Goal: Communication & Community: Answer question/provide support

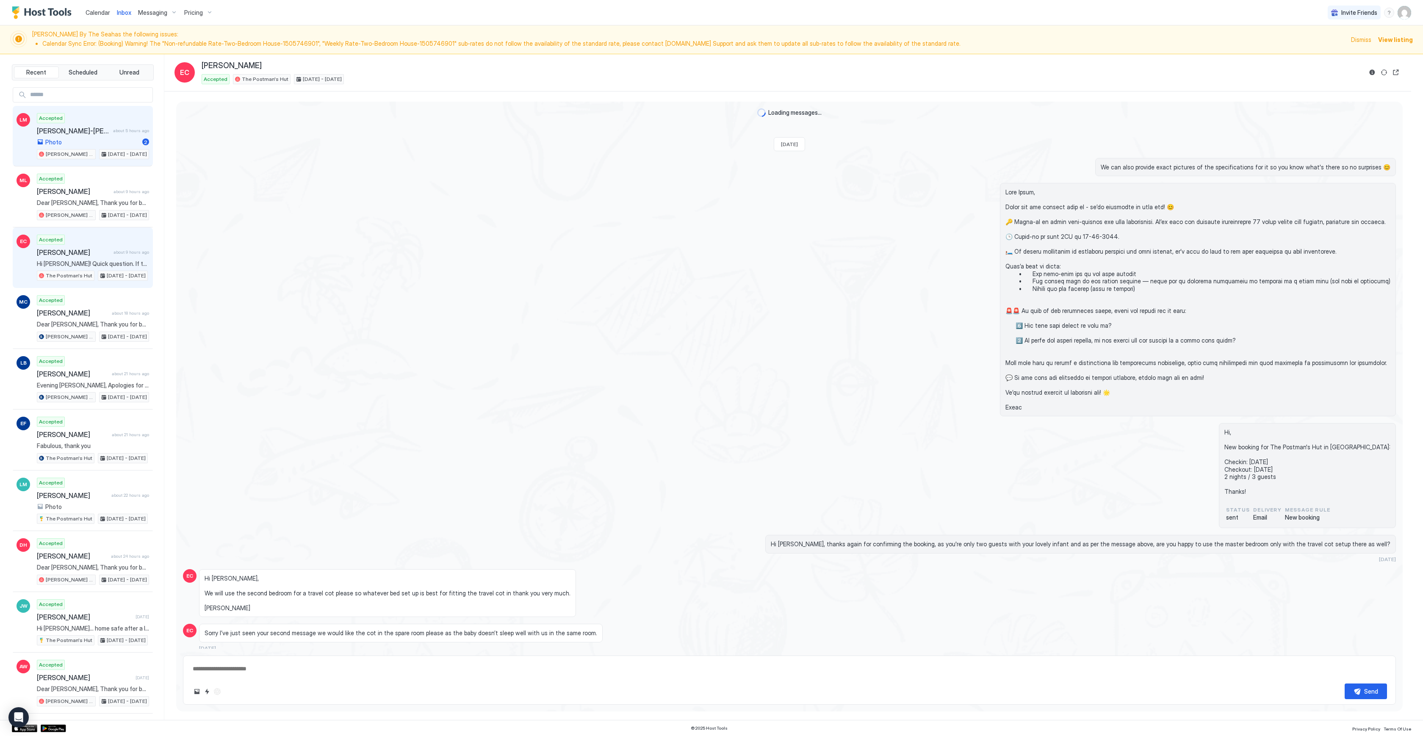
scroll to position [1221, 0]
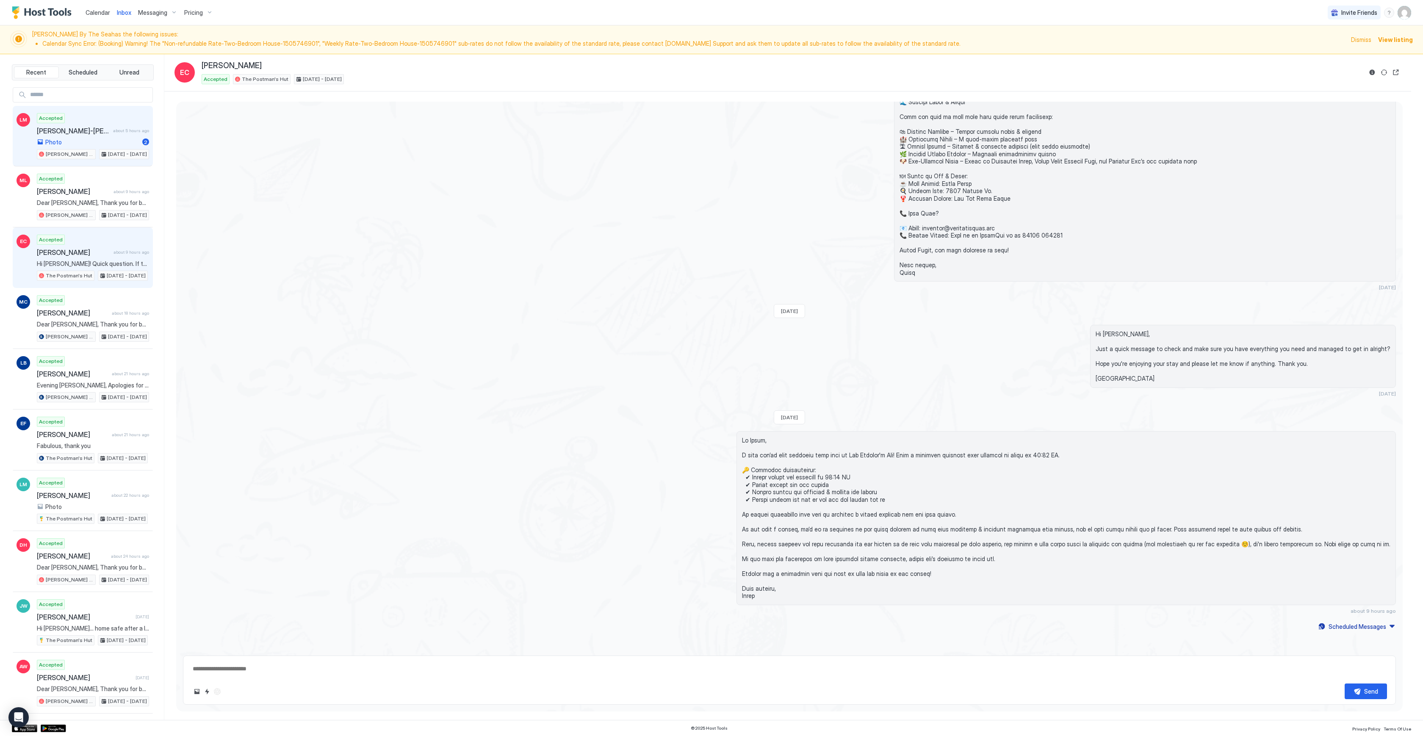
click at [107, 139] on div "Photo 2" at bounding box center [93, 142] width 112 height 8
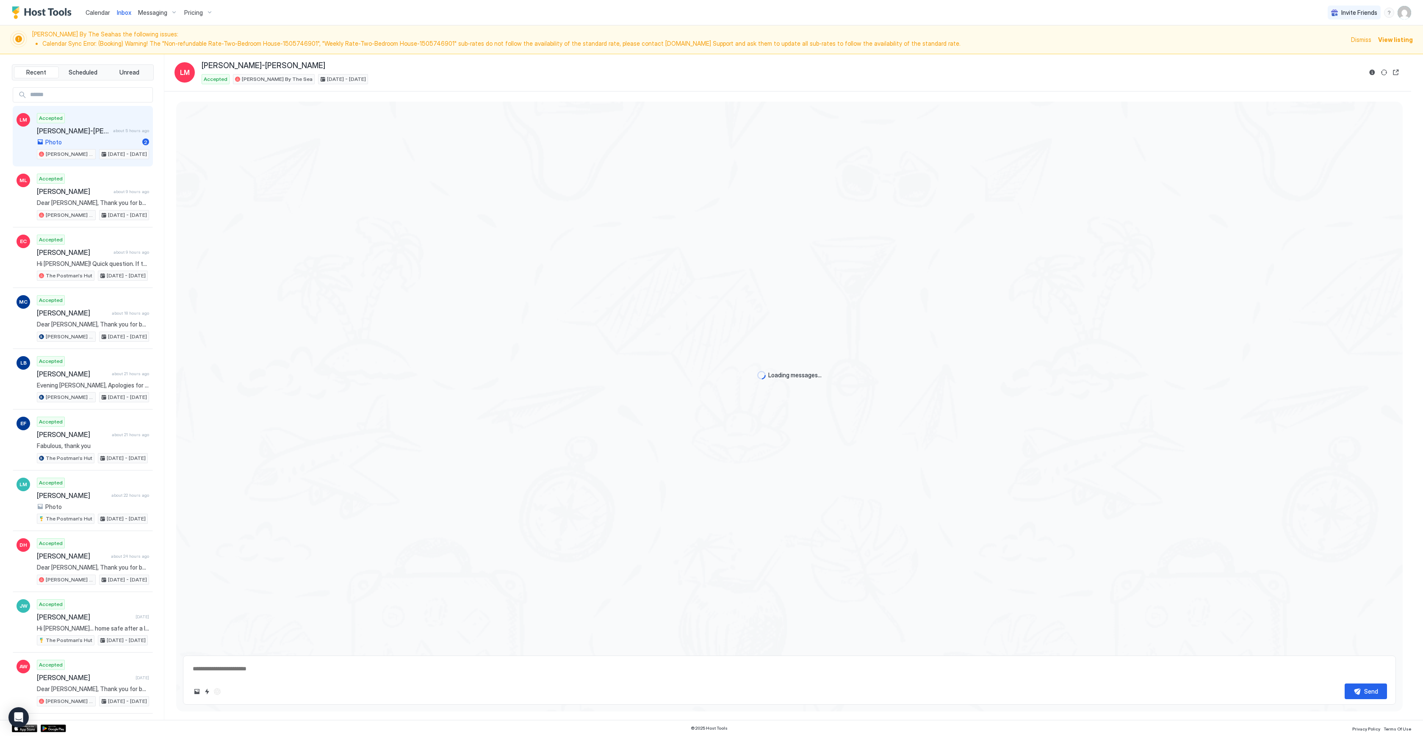
type textarea "*"
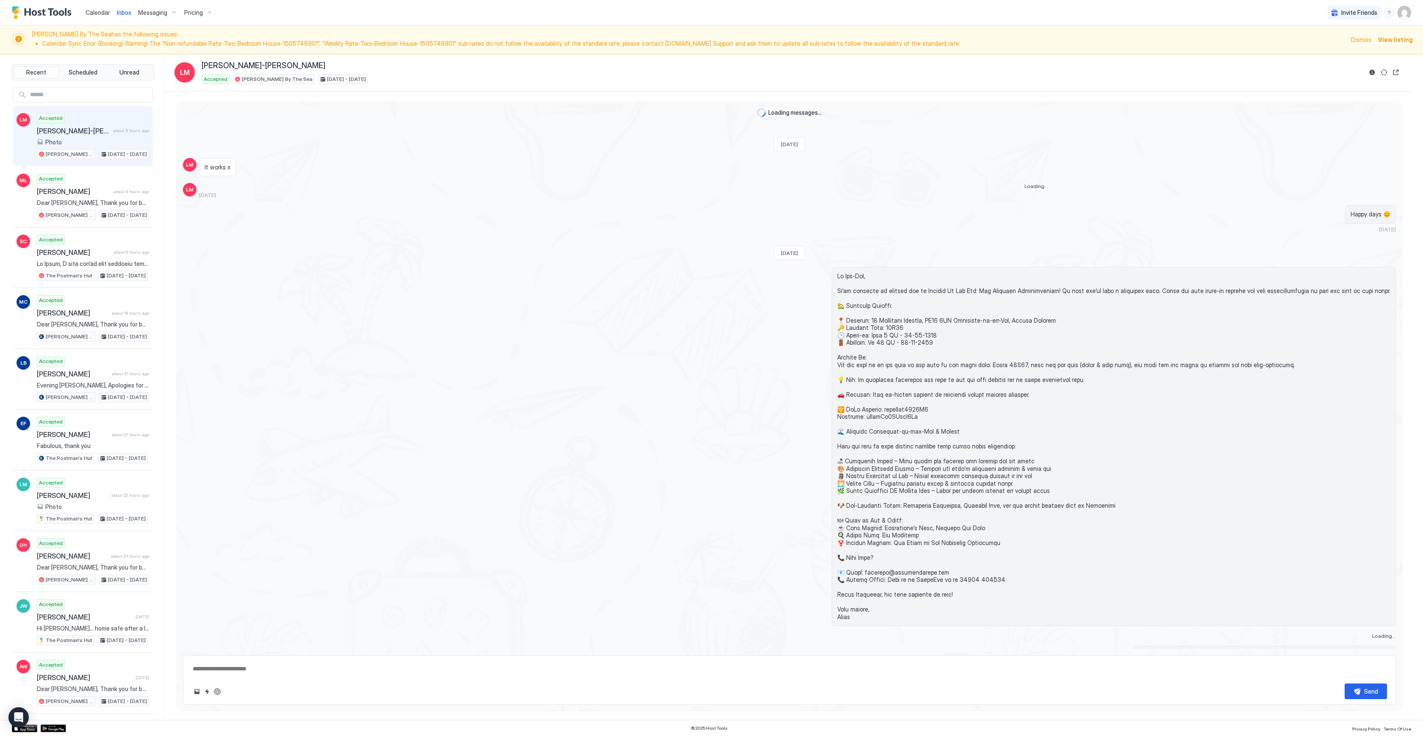
scroll to position [556, 0]
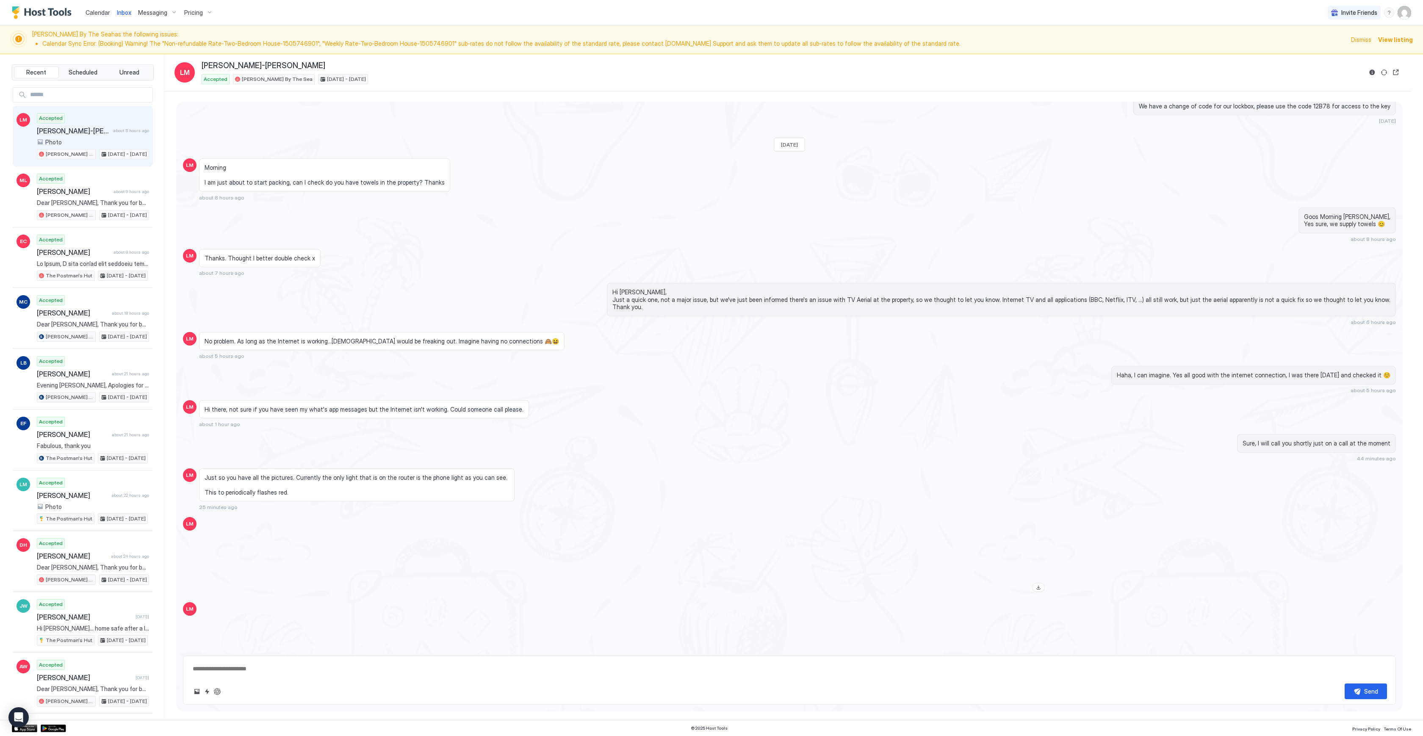
drag, startPoint x: 272, startPoint y: 675, endPoint x: 270, endPoint y: 669, distance: 5.4
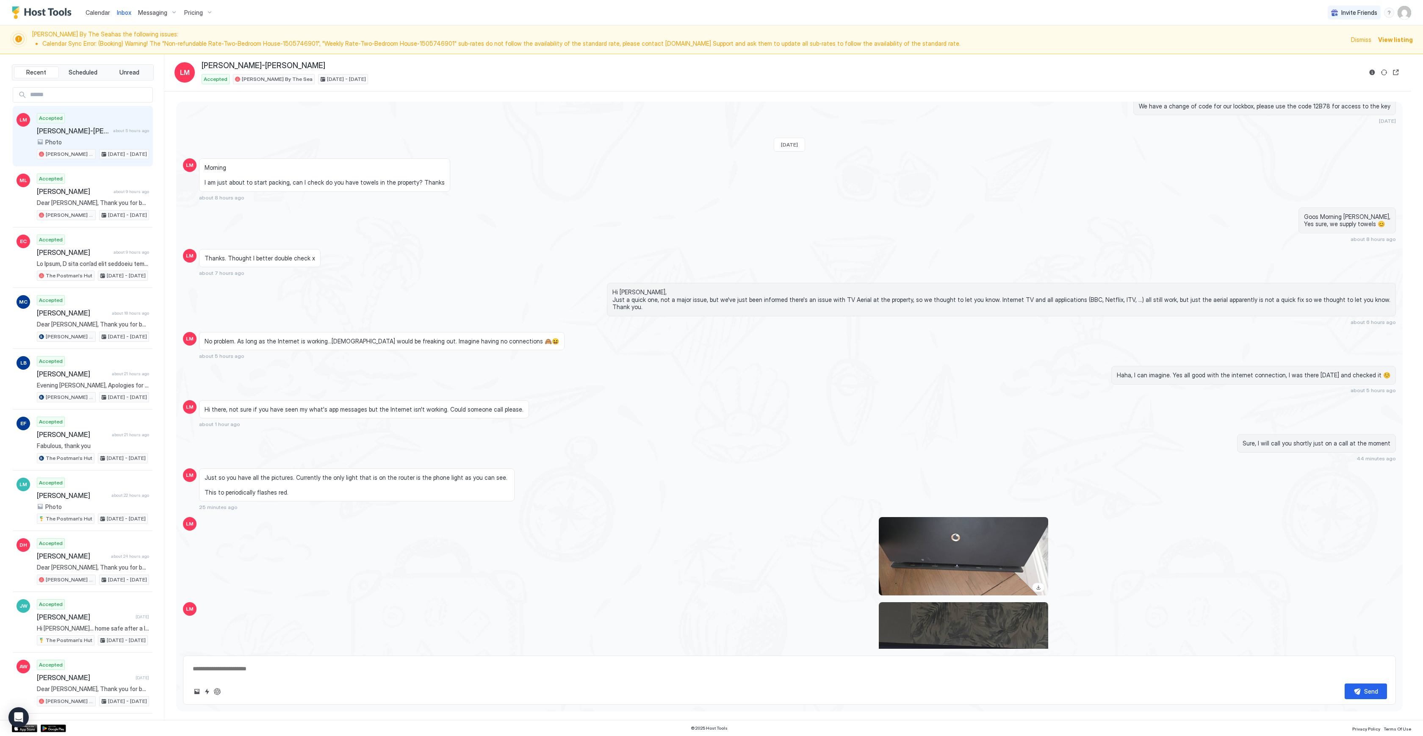
click at [272, 675] on textarea at bounding box center [789, 669] width 1195 height 16
click at [270, 669] on textarea at bounding box center [789, 669] width 1195 height 16
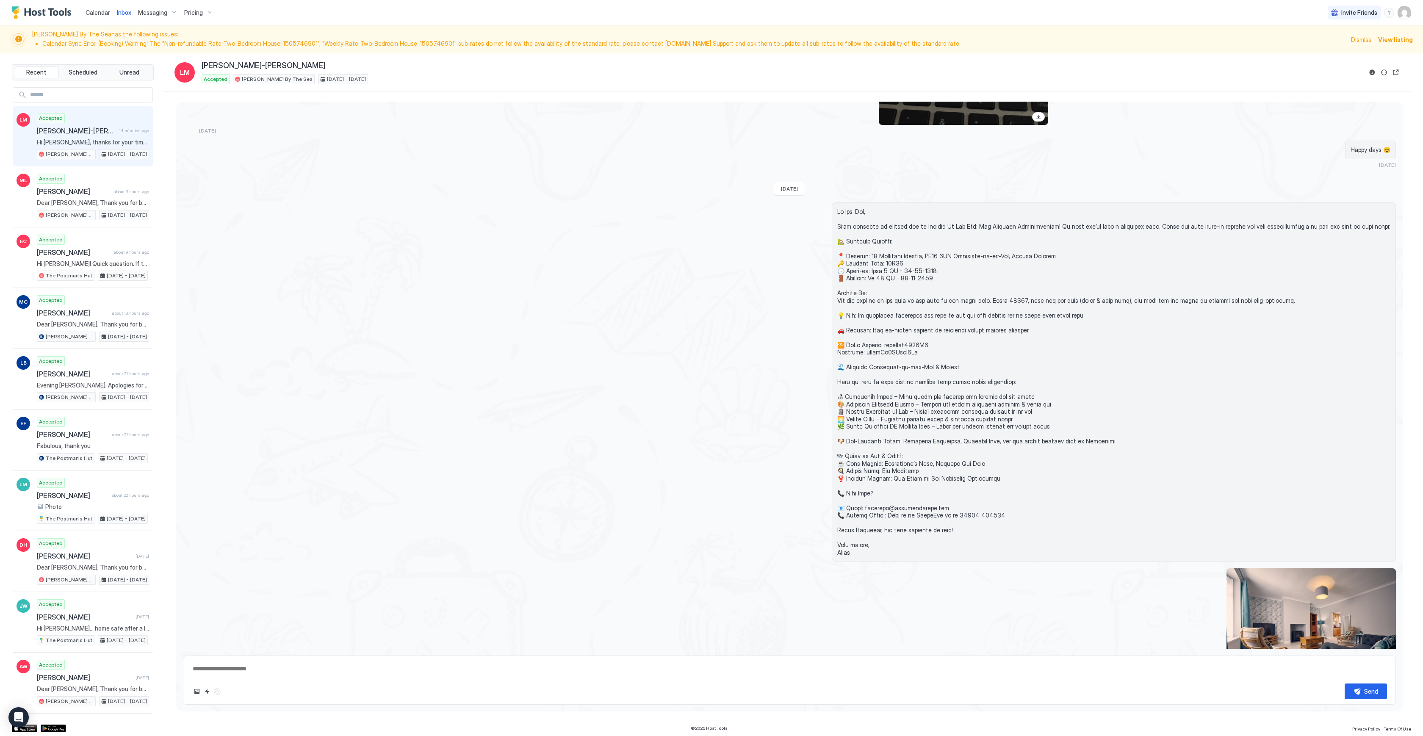
click at [85, 11] on div "Calendar" at bounding box center [97, 13] width 31 height 16
click at [97, 11] on span "Calendar" at bounding box center [98, 12] width 25 height 7
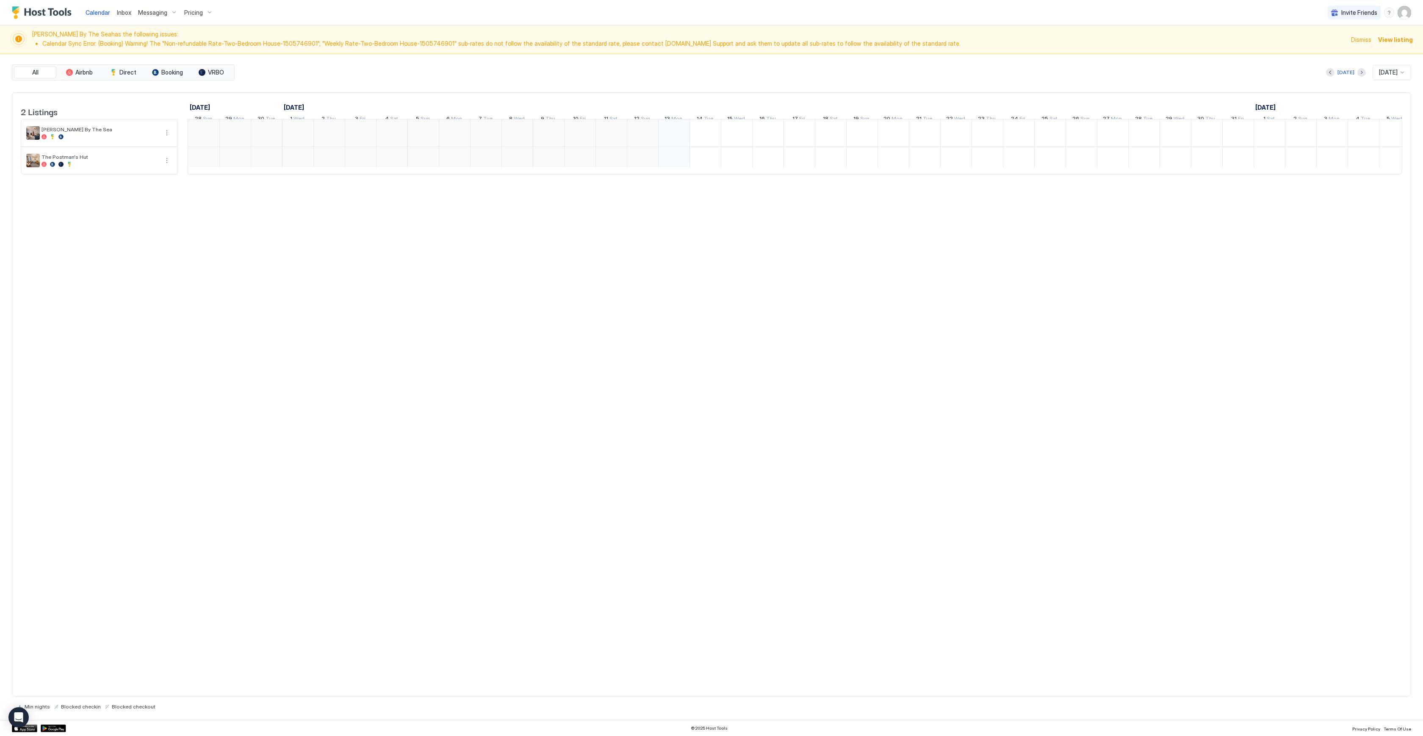
scroll to position [0, 196]
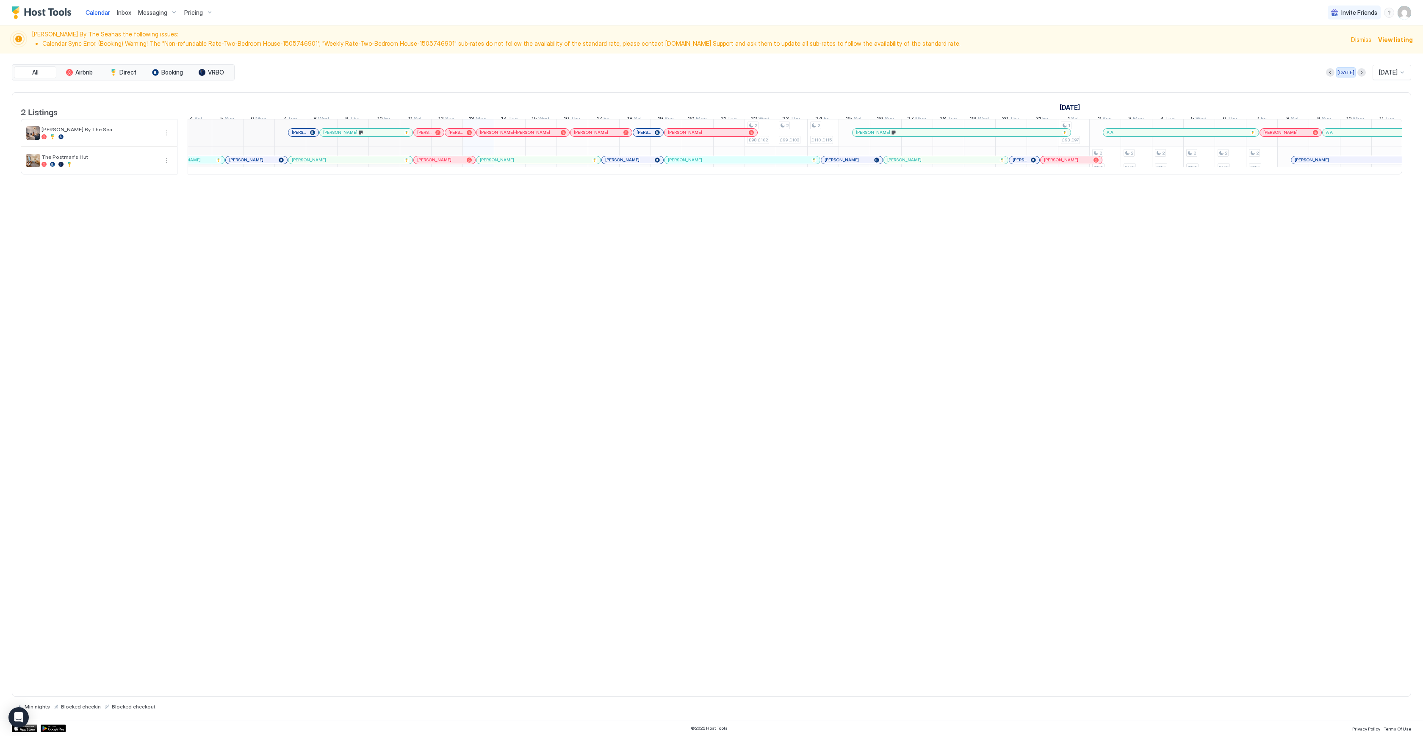
click at [1339, 70] on div "[DATE]" at bounding box center [1345, 73] width 17 height 8
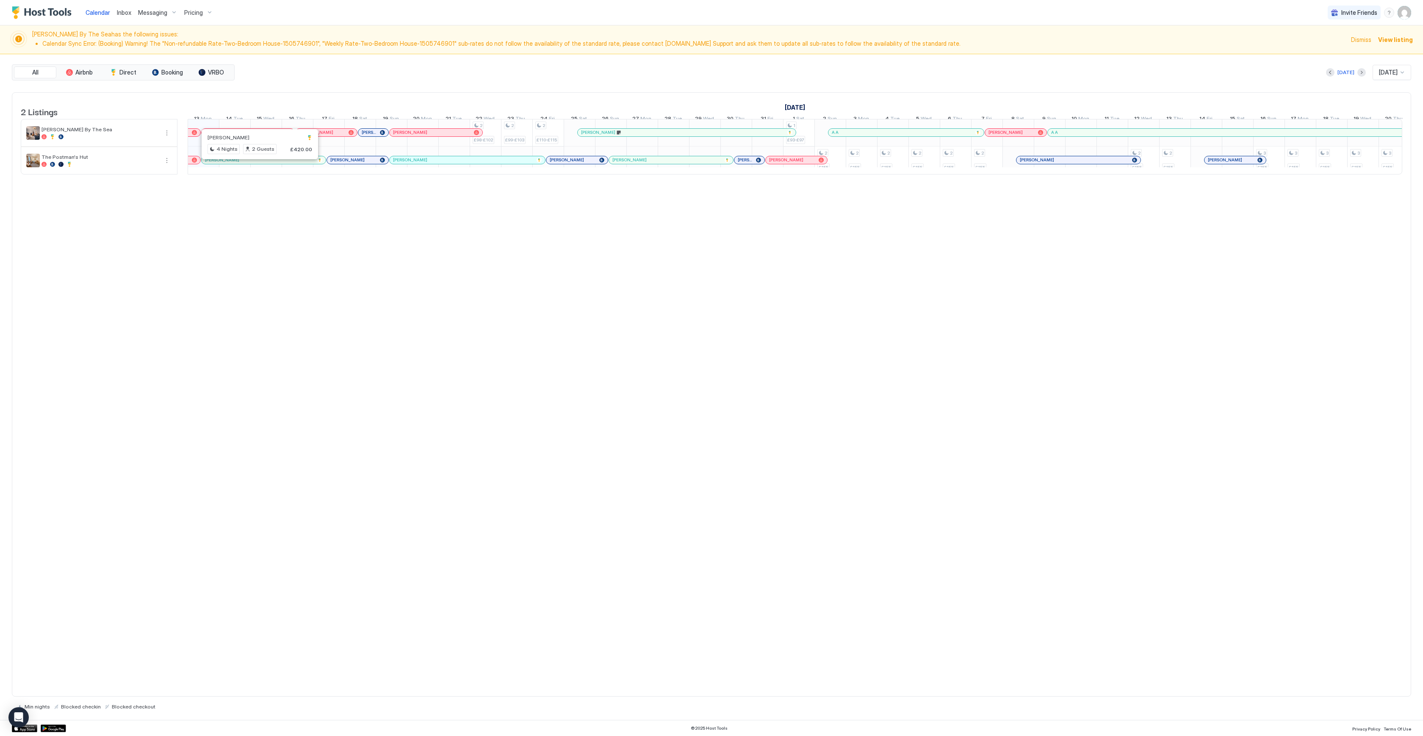
click at [256, 163] on div at bounding box center [256, 160] width 7 height 7
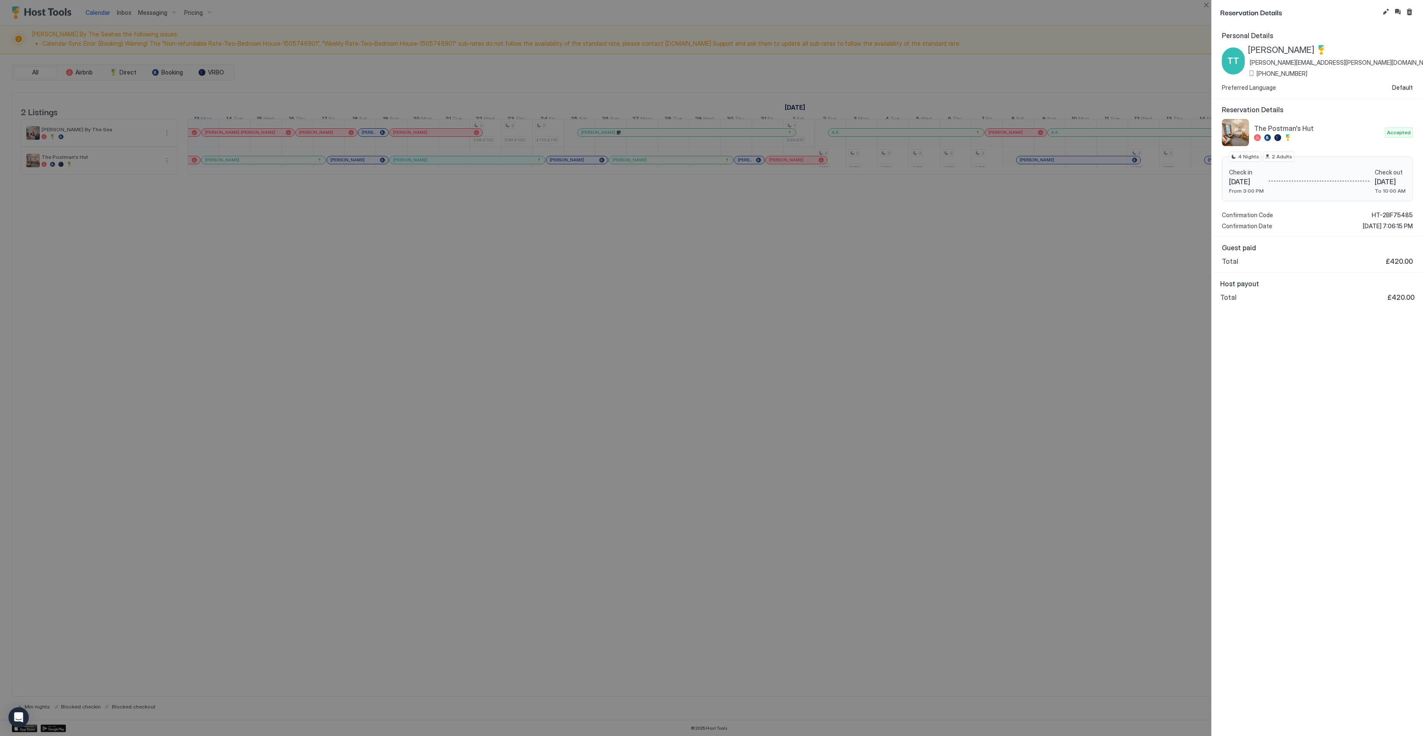
click at [1293, 73] on span "[PHONE_NUMBER]" at bounding box center [1281, 74] width 51 height 8
